Goal: Information Seeking & Learning: Learn about a topic

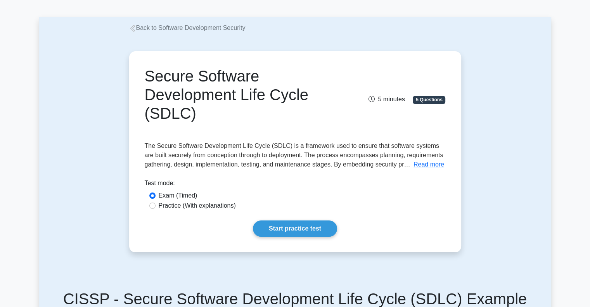
scroll to position [33, 0]
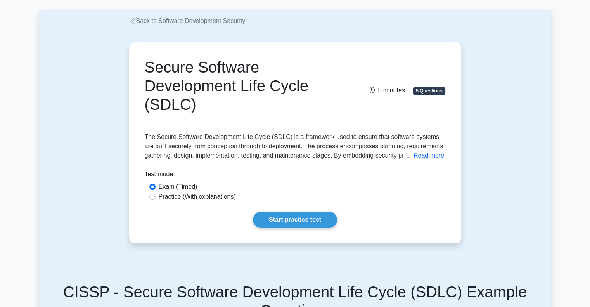
click at [219, 200] on label "Practice (With explanations)" at bounding box center [197, 196] width 77 height 9
click at [156, 200] on input "Practice (With explanations)" at bounding box center [152, 197] width 6 height 6
radio input "true"
click at [280, 227] on link "Start practice test" at bounding box center [295, 220] width 84 height 16
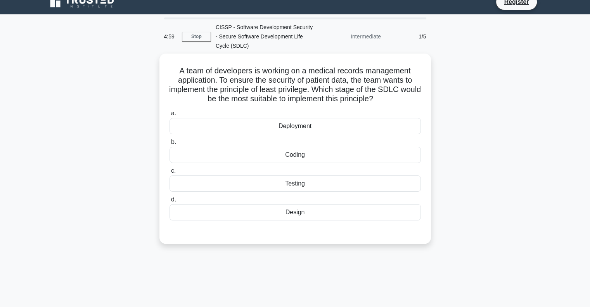
scroll to position [11, 0]
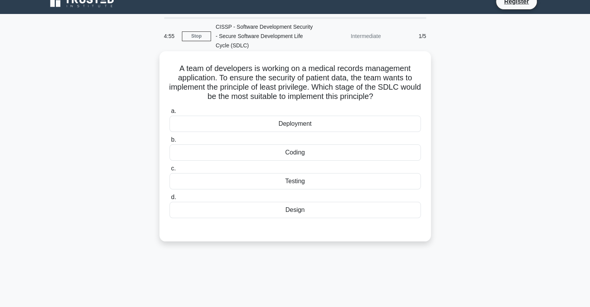
click at [318, 165] on label "c. Testing" at bounding box center [295, 177] width 251 height 26
click at [170, 166] on input "c. Testing" at bounding box center [170, 168] width 0 height 5
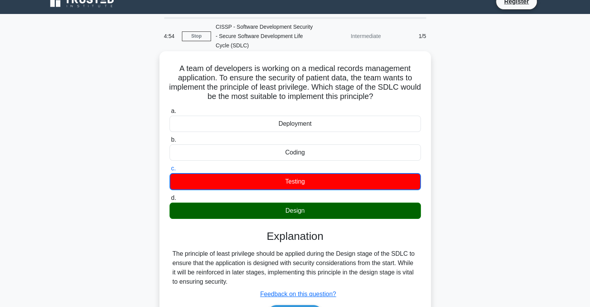
click at [319, 127] on div "Deployment" at bounding box center [295, 124] width 251 height 16
click at [170, 114] on input "a. Deployment" at bounding box center [170, 111] width 0 height 5
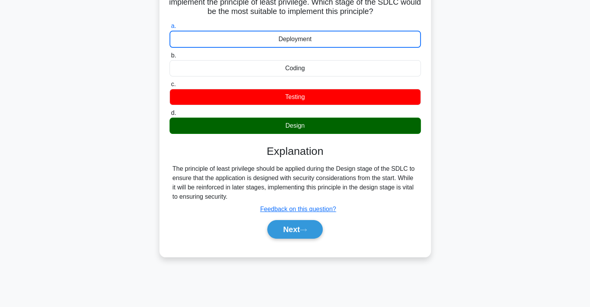
scroll to position [108, 0]
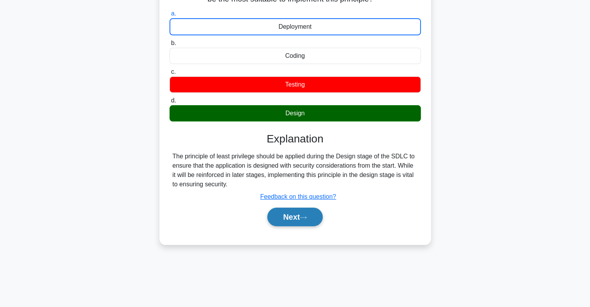
drag, startPoint x: 303, startPoint y: 227, endPoint x: 307, endPoint y: 208, distance: 18.8
click at [307, 208] on div "Next" at bounding box center [295, 217] width 251 height 25
click at [307, 208] on button "Next" at bounding box center [294, 217] width 55 height 19
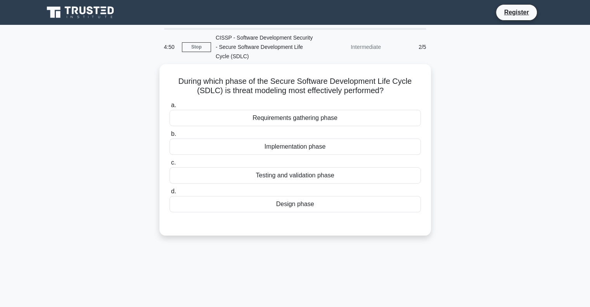
scroll to position [2, 0]
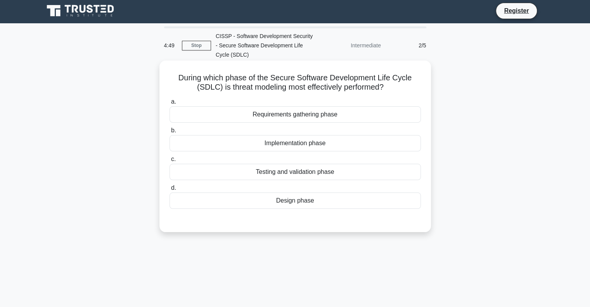
click at [298, 122] on div "Requirements gathering phase" at bounding box center [295, 114] width 251 height 16
click at [170, 104] on input "a. Requirements gathering phase" at bounding box center [170, 101] width 0 height 5
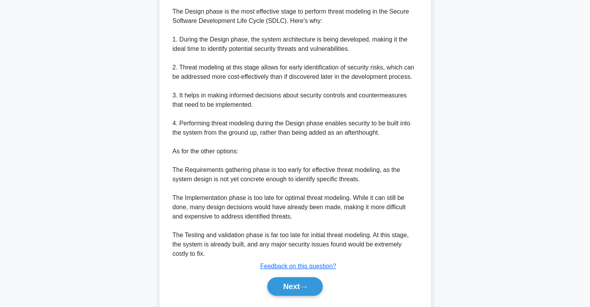
scroll to position [255, 0]
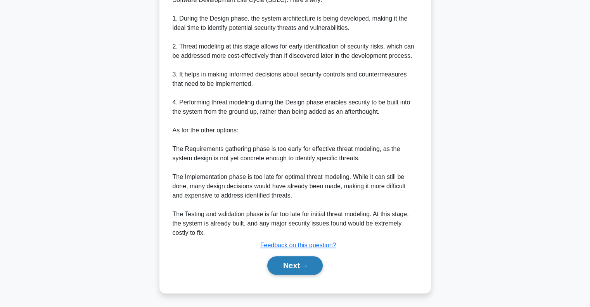
click at [299, 268] on button "Next" at bounding box center [294, 265] width 55 height 19
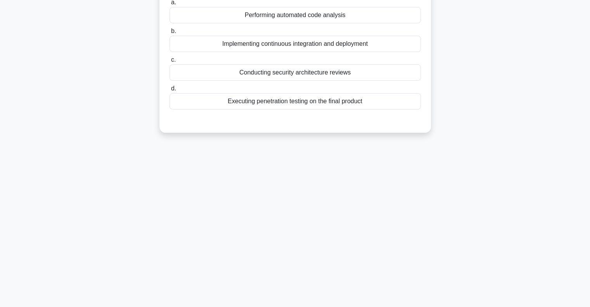
scroll to position [20, 0]
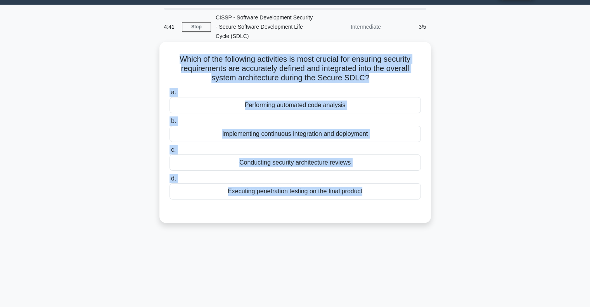
drag, startPoint x: 177, startPoint y: 59, endPoint x: 399, endPoint y: 206, distance: 266.9
click at [399, 206] on div "Which of the following activities is most crucial for ensuring security require…" at bounding box center [295, 132] width 265 height 175
copy div "Which of the following activities is most crucial for ensuring security require…"
click at [298, 111] on div "Performing automated code analysis" at bounding box center [295, 105] width 251 height 16
click at [170, 95] on input "a. Performing automated code analysis" at bounding box center [170, 92] width 0 height 5
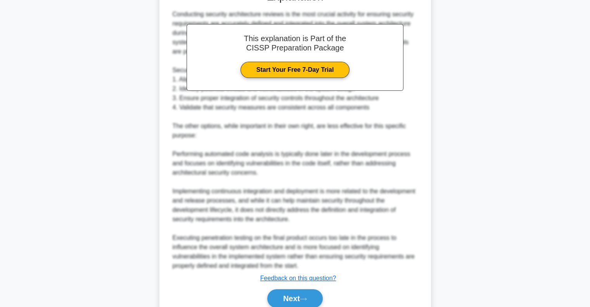
scroll to position [274, 0]
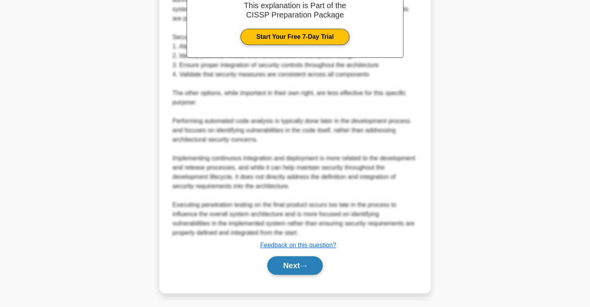
click at [294, 265] on button "Next" at bounding box center [294, 265] width 55 height 19
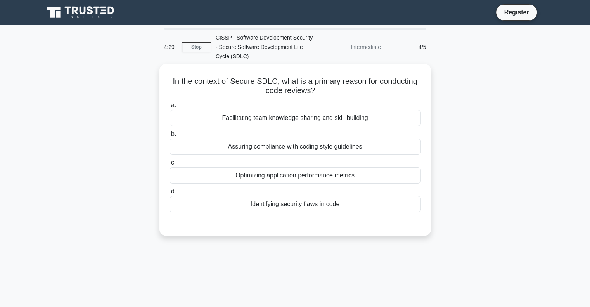
scroll to position [1, 0]
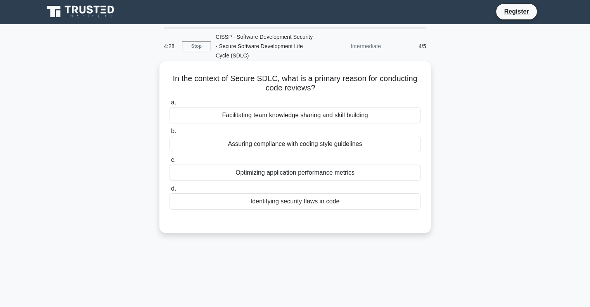
click at [291, 158] on label "c. Optimizing application performance metrics" at bounding box center [295, 168] width 251 height 26
click at [170, 158] on input "c. Optimizing application performance metrics" at bounding box center [170, 160] width 0 height 5
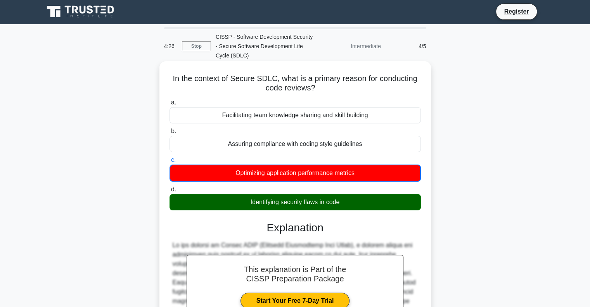
scroll to position [134, 0]
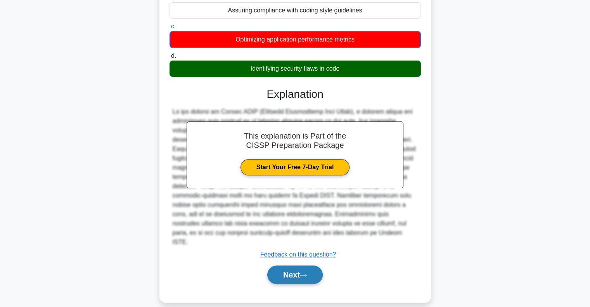
click at [292, 265] on button "Next" at bounding box center [294, 274] width 55 height 19
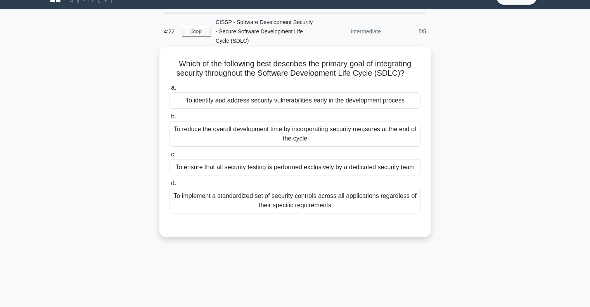
scroll to position [12, 0]
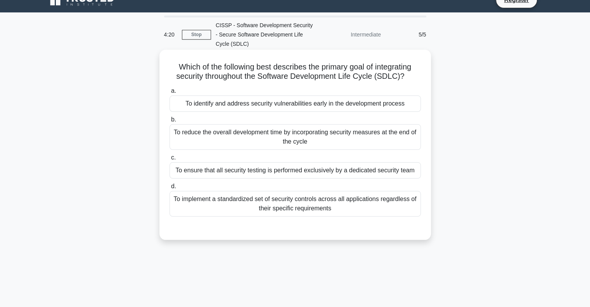
drag, startPoint x: 172, startPoint y: 63, endPoint x: 341, endPoint y: 214, distance: 226.8
click at [341, 214] on div "Which of the following best describes the primary goal of integrating security …" at bounding box center [295, 145] width 265 height 184
copy div "Which of the following best describes the primary goal of integrating security …"
click at [317, 144] on div "To reduce the overall development time by incorporating security measures at th…" at bounding box center [295, 137] width 251 height 26
click at [170, 122] on input "b. To reduce the overall development time by incorporating security measures at…" at bounding box center [170, 119] width 0 height 5
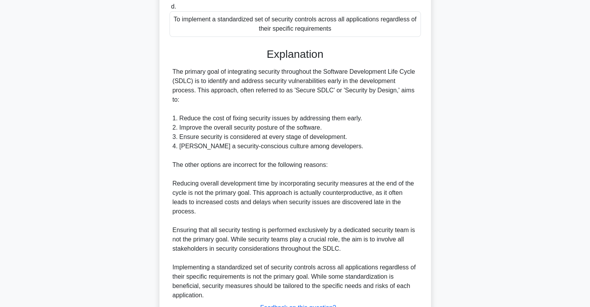
scroll to position [237, 0]
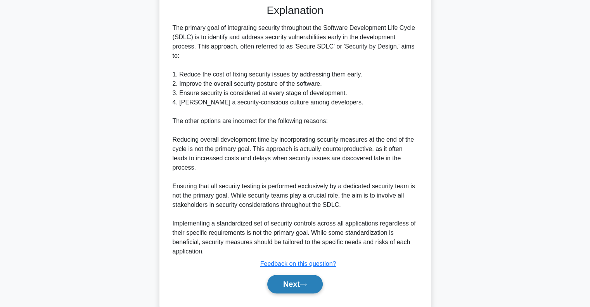
click at [290, 275] on button "Next" at bounding box center [294, 284] width 55 height 19
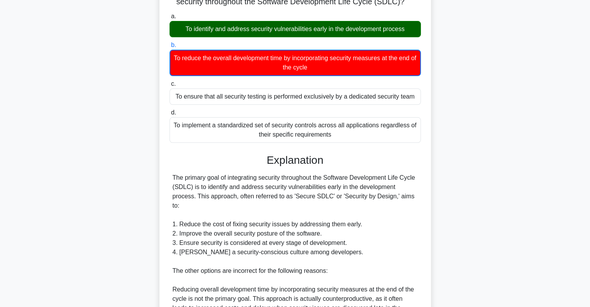
scroll to position [69, 0]
